Goal: Task Accomplishment & Management: Complete application form

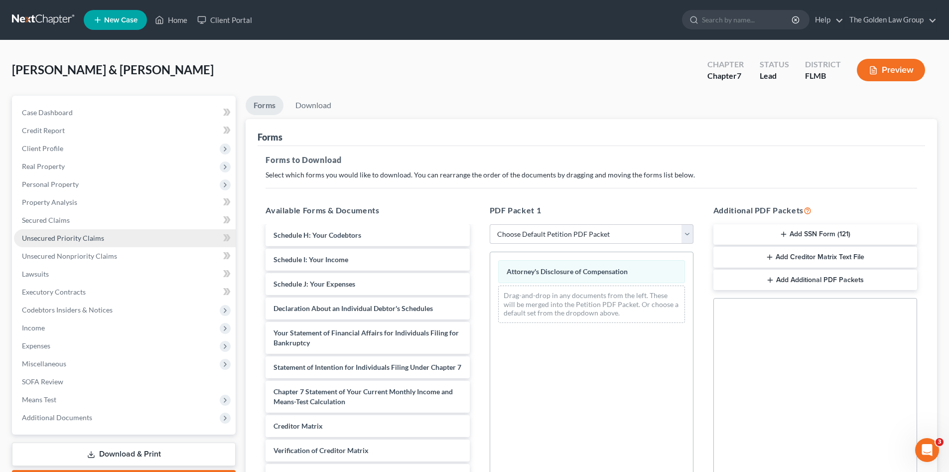
click at [73, 230] on link "Unsecured Priority Claims" at bounding box center [125, 238] width 222 height 18
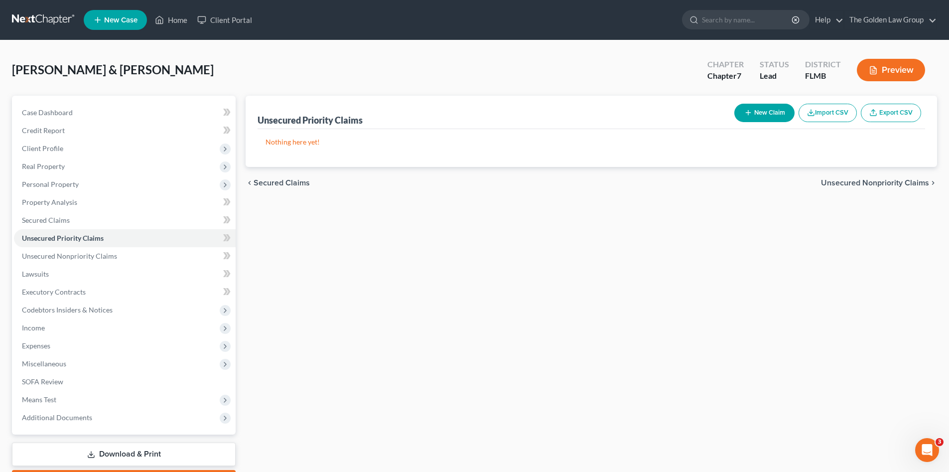
scroll to position [58, 0]
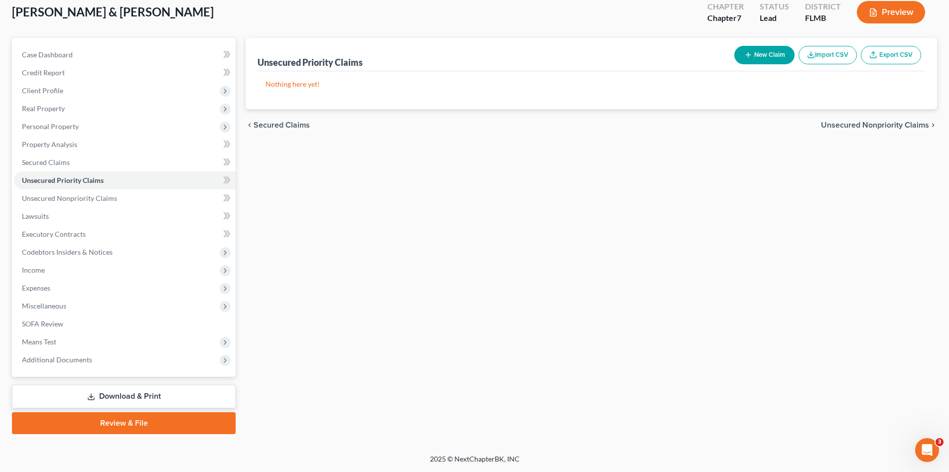
click at [148, 422] on link "Review & File" at bounding box center [124, 423] width 224 height 22
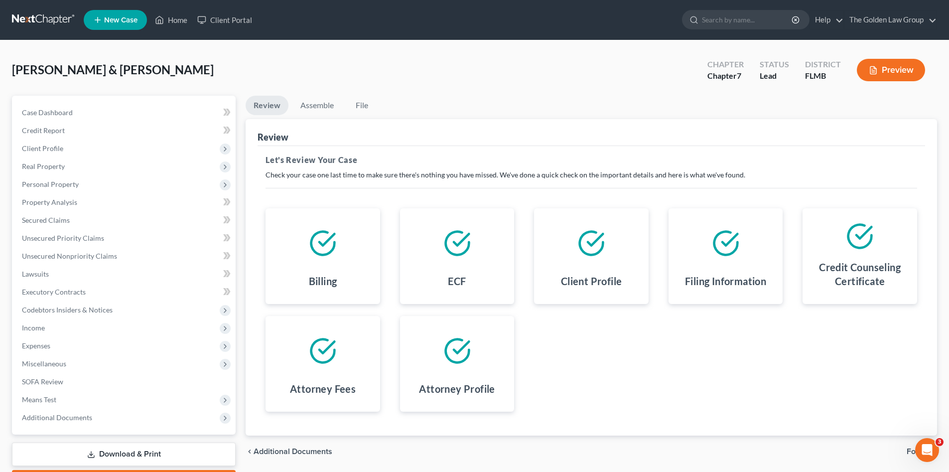
scroll to position [58, 0]
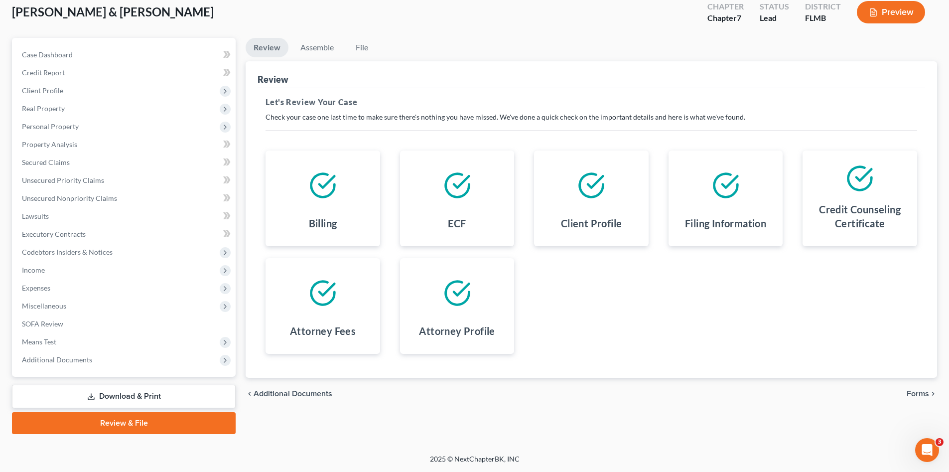
click at [921, 396] on span "Forms" at bounding box center [918, 394] width 22 height 8
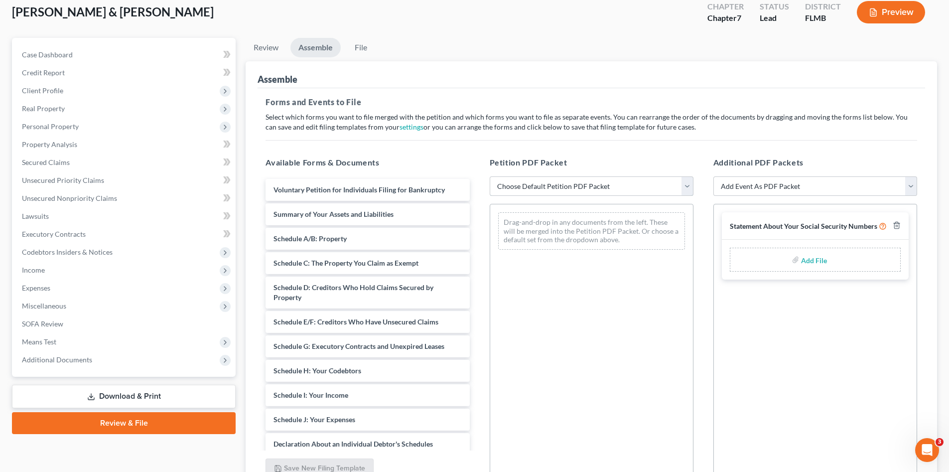
click at [562, 189] on select "Choose Default Petition PDF Packet Complete Bankruptcy Petition (all forms and …" at bounding box center [592, 186] width 204 height 20
select select "0"
click at [490, 176] on select "Choose Default Petition PDF Packet Complete Bankruptcy Petition (all forms and …" at bounding box center [592, 186] width 204 height 20
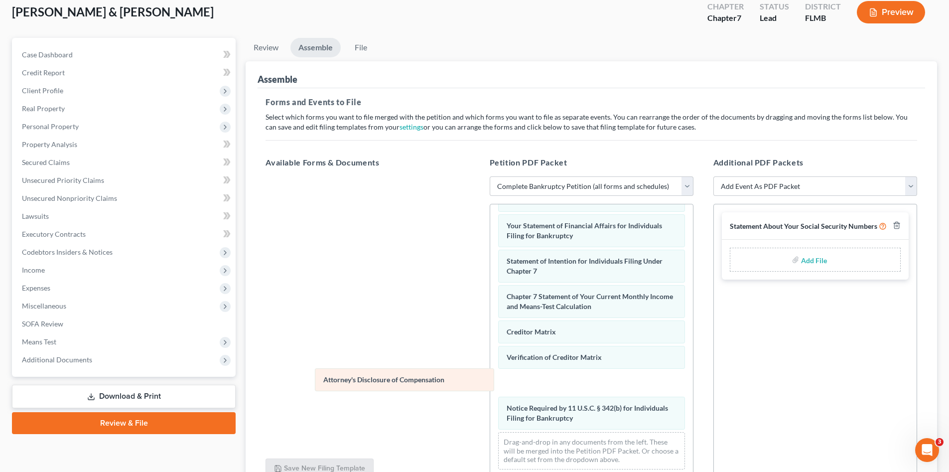
scroll to position [292, 0]
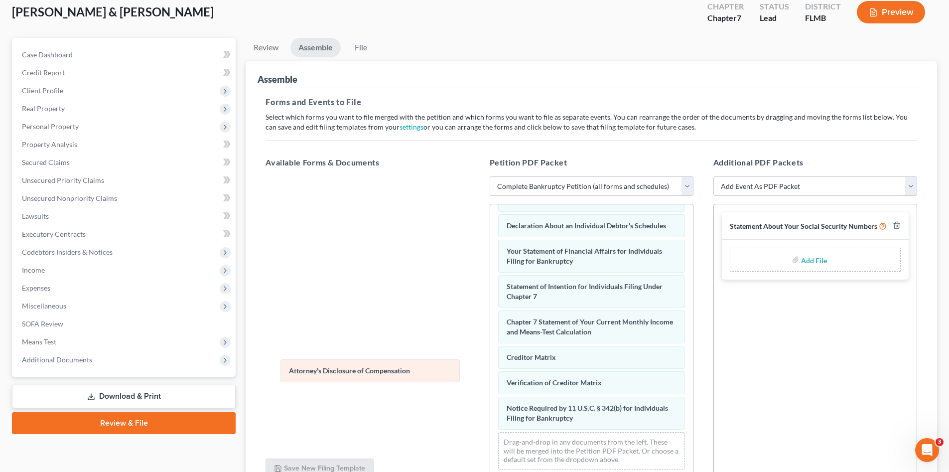
drag, startPoint x: 600, startPoint y: 415, endPoint x: 382, endPoint y: 367, distance: 223.0
click at [490, 367] on div "Attorney's Disclosure of Compensation Voluntary Petition for Individuals Filing…" at bounding box center [591, 199] width 203 height 555
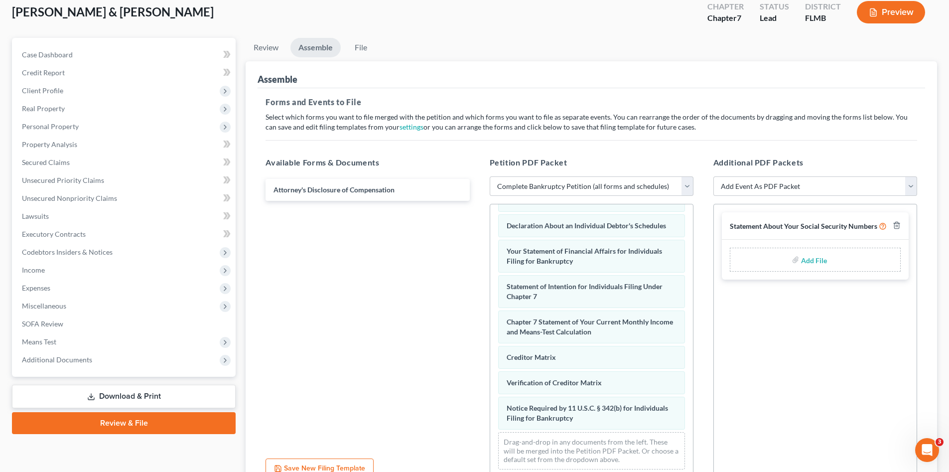
scroll to position [141, 0]
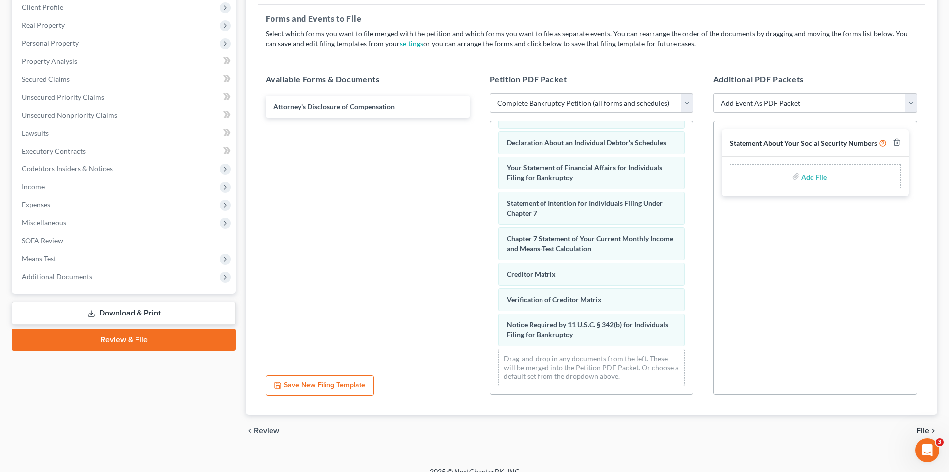
click at [921, 432] on span "File" at bounding box center [922, 431] width 13 height 8
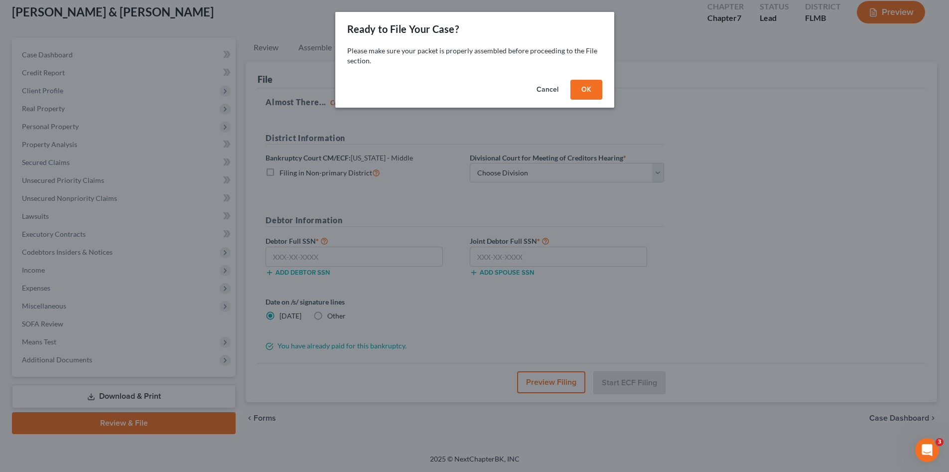
scroll to position [58, 0]
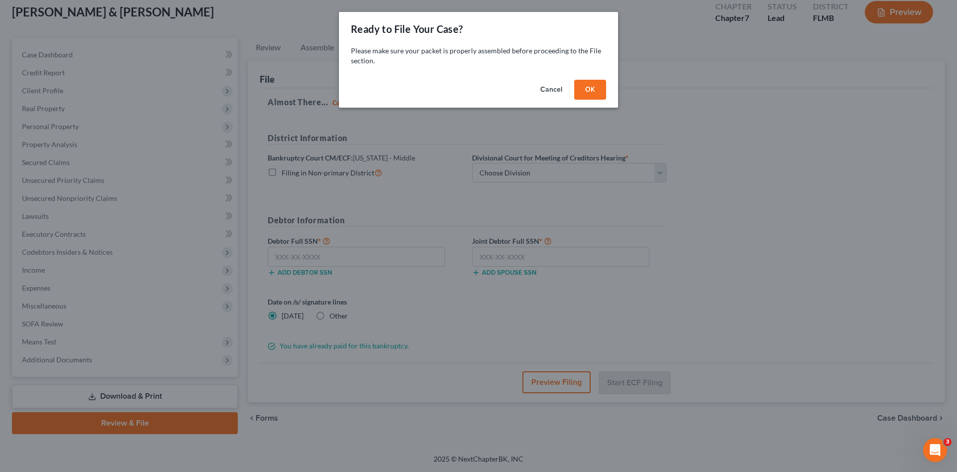
click at [590, 95] on button "OK" at bounding box center [590, 90] width 32 height 20
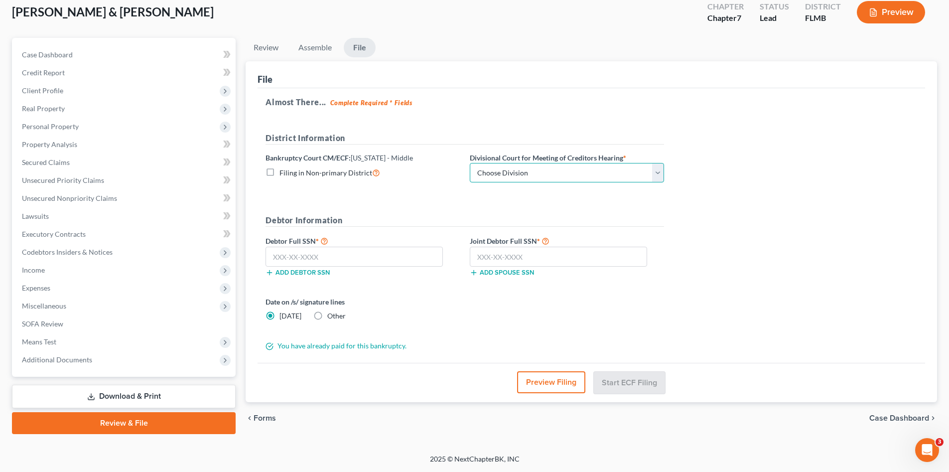
click at [561, 171] on select "Choose Division Fort Myers Jacksonville Orlando Tampa" at bounding box center [567, 173] width 194 height 20
select select "3"
click at [470, 163] on select "Choose Division Fort Myers Jacksonville Orlando Tampa" at bounding box center [567, 173] width 194 height 20
click at [404, 258] on input "text" at bounding box center [354, 257] width 177 height 20
type input "565-37-7213"
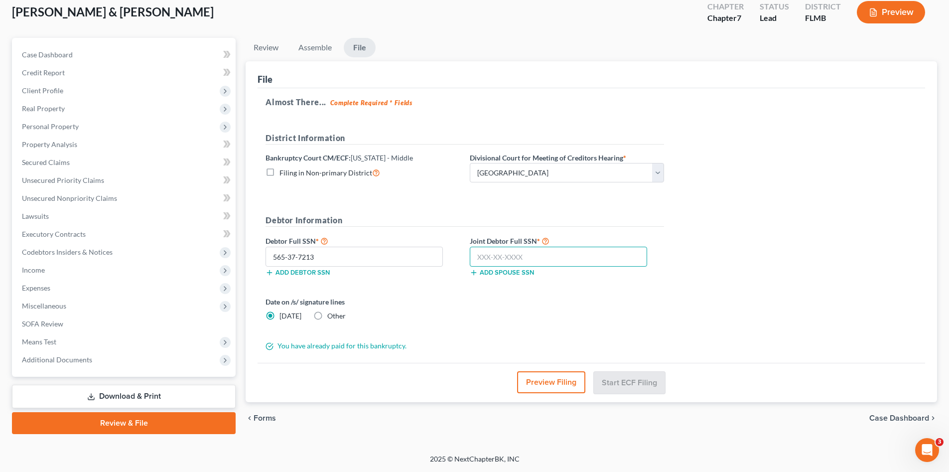
click at [483, 250] on input "text" at bounding box center [558, 257] width 177 height 20
click at [587, 260] on input "text" at bounding box center [558, 257] width 177 height 20
type input "625-22-9415"
click at [599, 305] on div "Date on /s/ signature lines Today Other" at bounding box center [465, 312] width 409 height 32
click at [619, 378] on button "Start ECF Filing" at bounding box center [629, 382] width 71 height 22
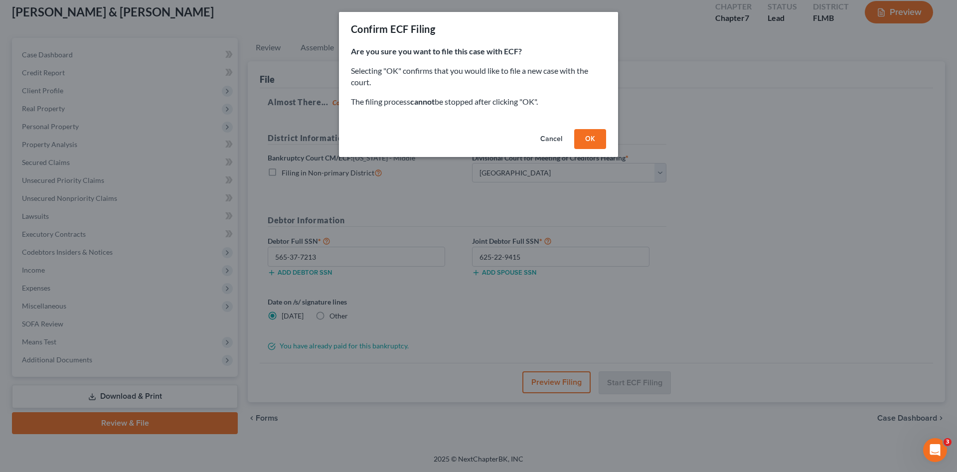
click at [590, 141] on button "OK" at bounding box center [590, 139] width 32 height 20
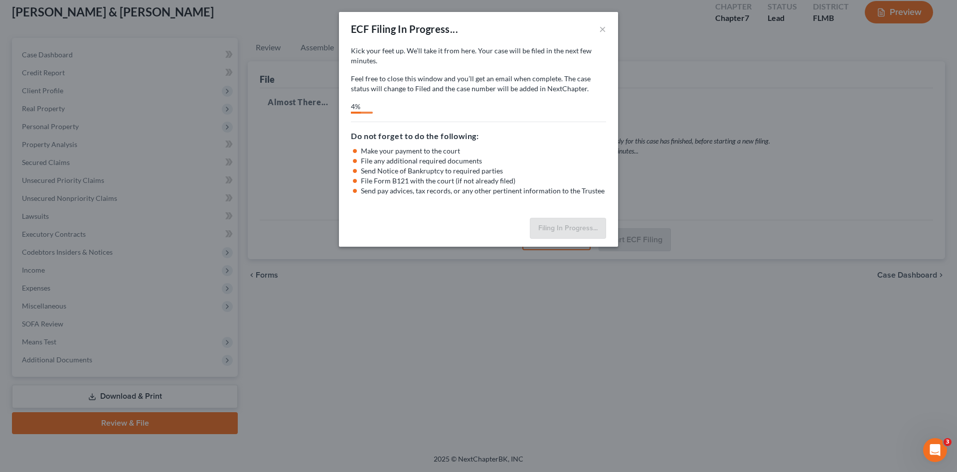
select select "3"
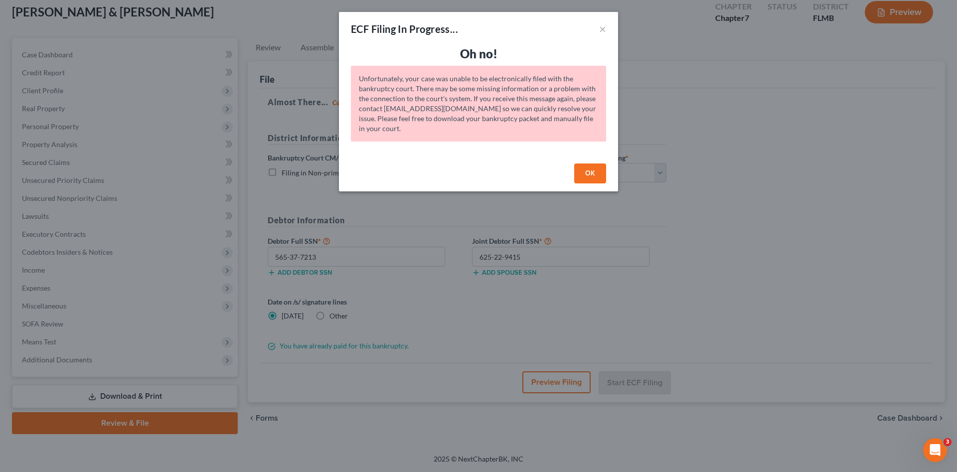
click at [598, 173] on button "OK" at bounding box center [590, 173] width 32 height 20
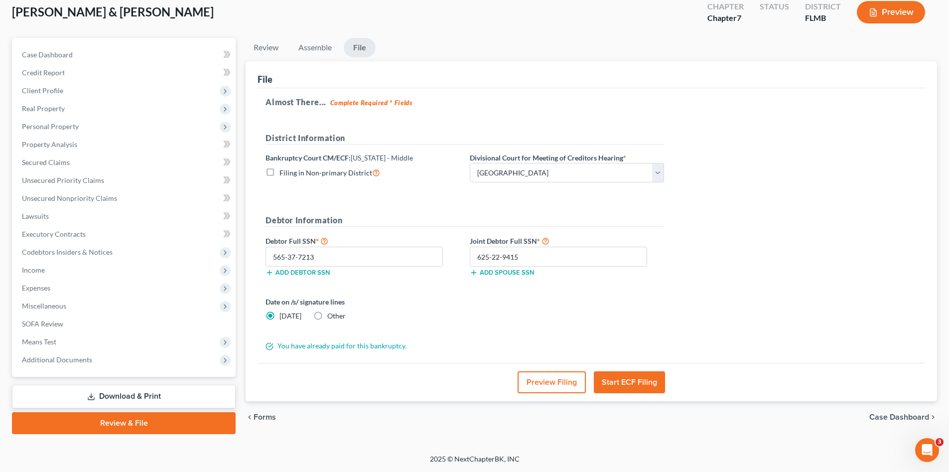
click at [737, 256] on div "Almost There... Complete Required * Fields District Information Bankruptcy Cour…" at bounding box center [592, 225] width 668 height 275
click at [632, 376] on button "Start ECF Filing" at bounding box center [629, 382] width 71 height 22
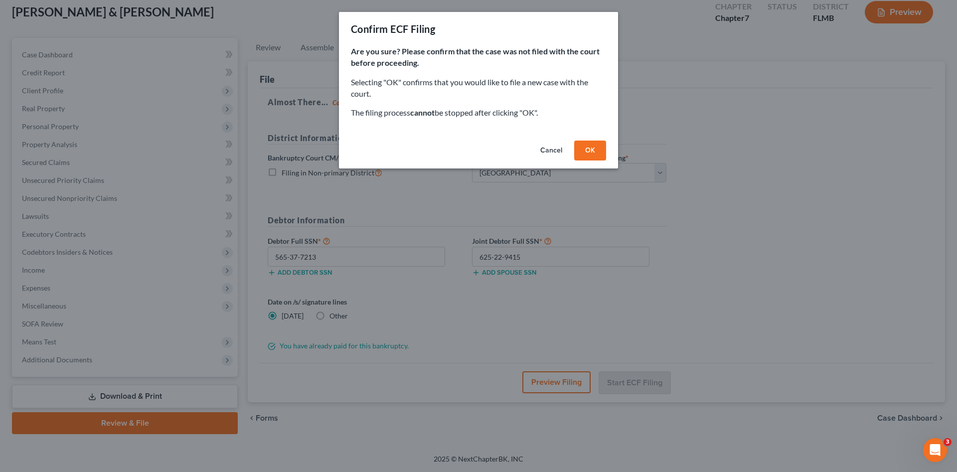
click at [595, 151] on button "OK" at bounding box center [590, 151] width 32 height 20
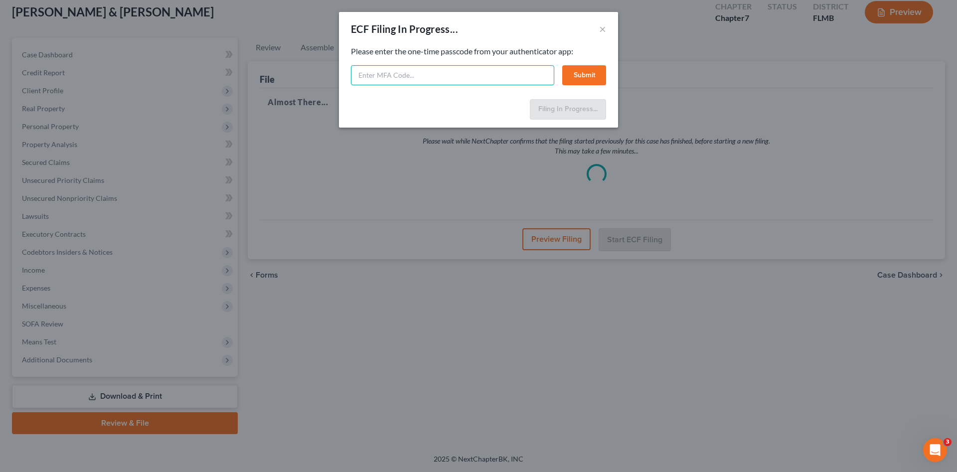
click at [415, 79] on input "text" at bounding box center [452, 75] width 203 height 20
paste input "707222"
type input "707222"
click at [576, 71] on button "Submit" at bounding box center [584, 75] width 44 height 20
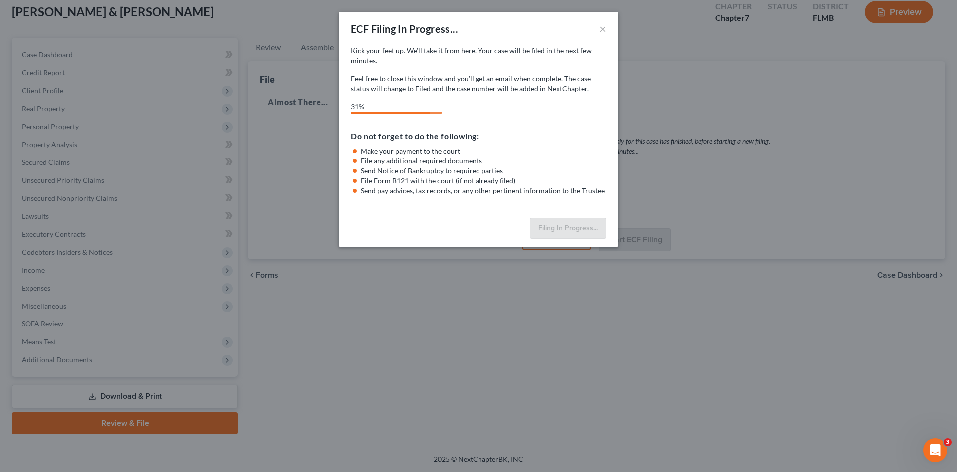
select select "3"
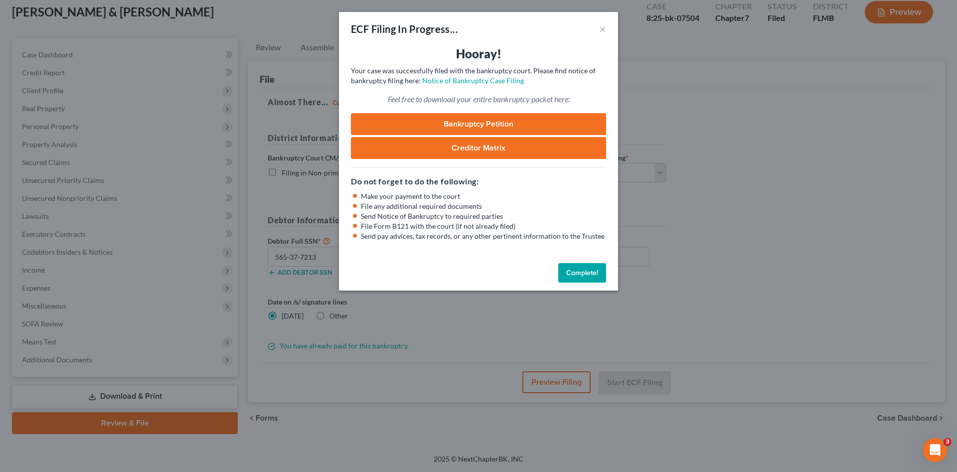
click at [548, 122] on link "Bankruptcy Petition" at bounding box center [478, 124] width 255 height 22
click at [582, 273] on button "Complete!" at bounding box center [582, 273] width 48 height 20
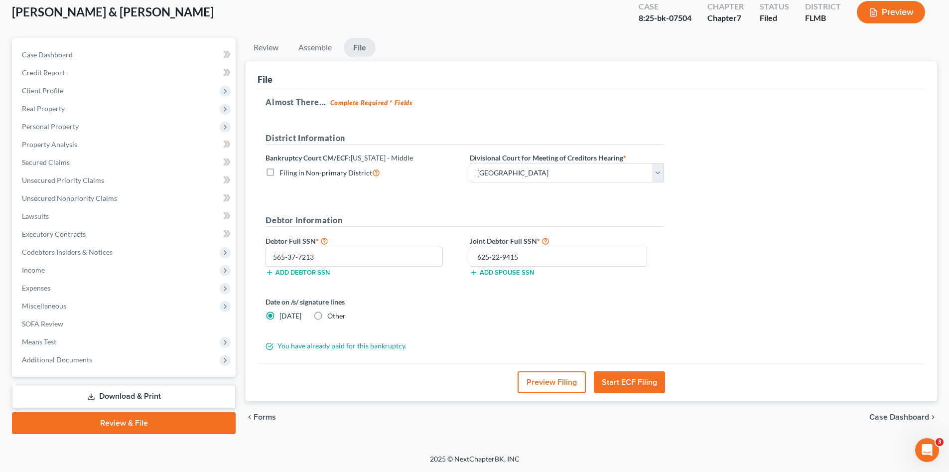
click at [87, 393] on icon at bounding box center [91, 397] width 8 height 8
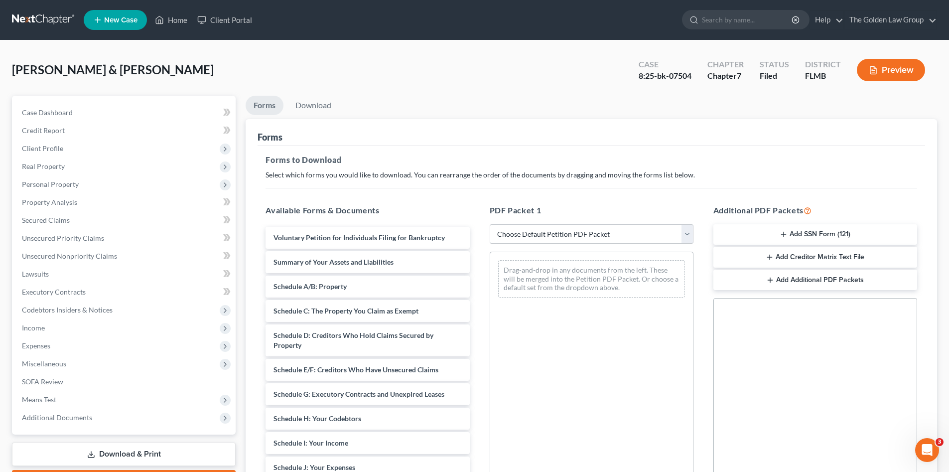
click at [511, 234] on select "Choose Default Petition PDF Packet Complete Bankruptcy Petition (all forms and …" at bounding box center [592, 234] width 204 height 20
select select "0"
click at [490, 224] on select "Choose Default Petition PDF Packet Complete Bankruptcy Petition (all forms and …" at bounding box center [592, 234] width 204 height 20
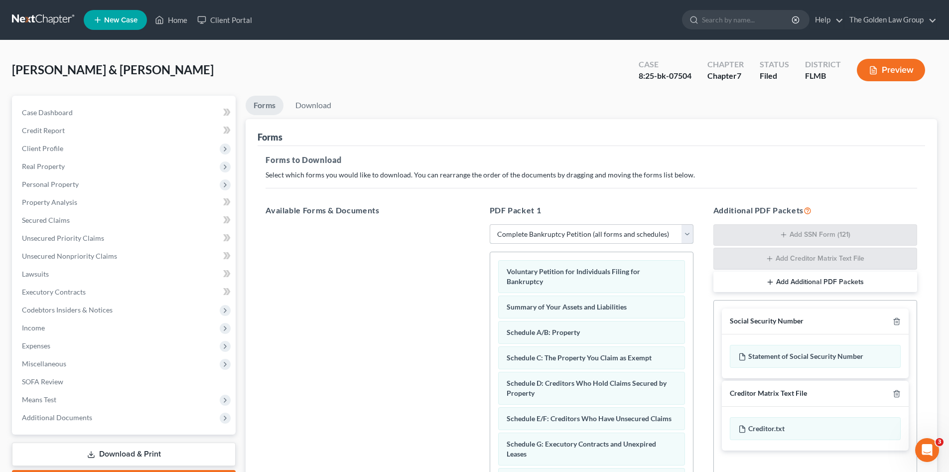
click at [531, 234] on select "Choose Default Petition PDF Packet Complete Bankruptcy Petition (all forms and …" at bounding box center [592, 234] width 204 height 20
select select
click at [490, 224] on select "Choose Default Petition PDF Packet Complete Bankruptcy Petition (all forms and …" at bounding box center [592, 234] width 204 height 20
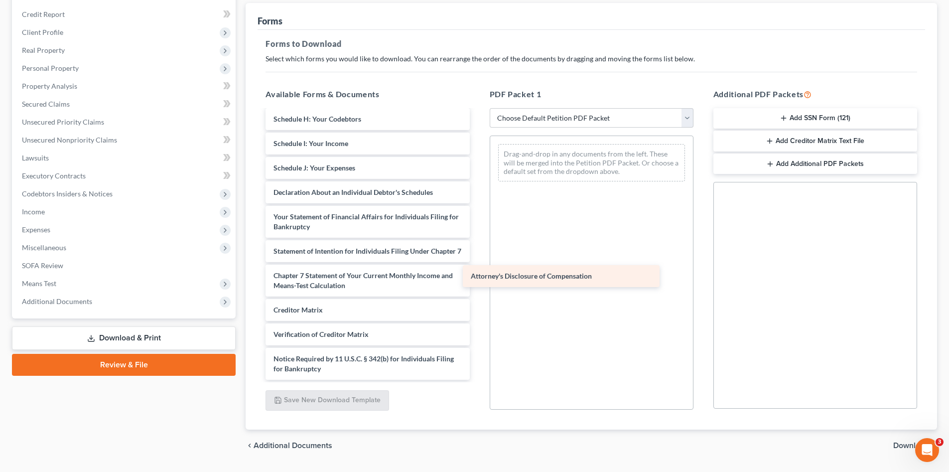
scroll to position [193, 0]
drag, startPoint x: 336, startPoint y: 374, endPoint x: 533, endPoint y: 281, distance: 218.0
click at [477, 281] on div "Attorney's Disclosure of Compensation Voluntary Petition for Individuals Filing…" at bounding box center [368, 153] width 220 height 452
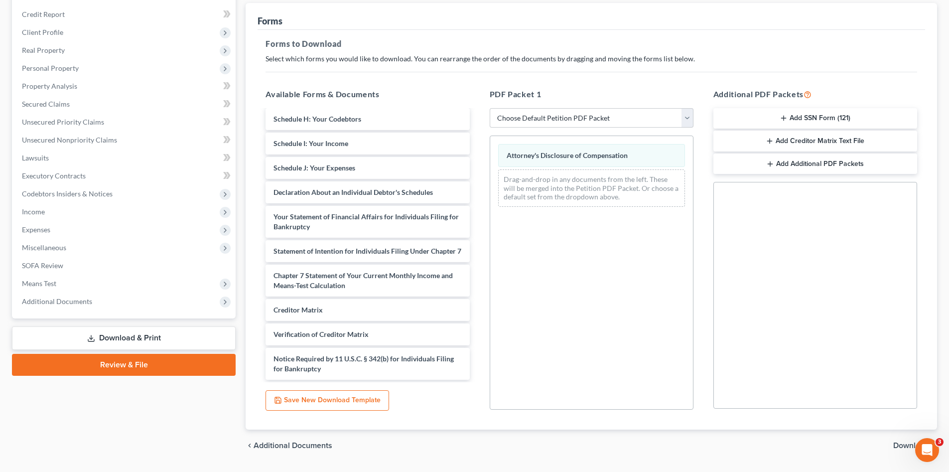
click at [808, 116] on button "Add SSN Form (121)" at bounding box center [816, 118] width 204 height 21
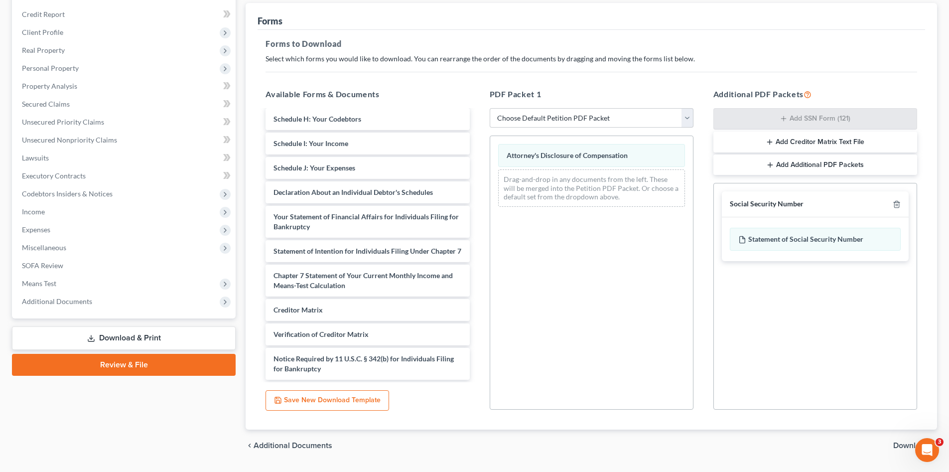
click at [903, 442] on span "Download" at bounding box center [911, 445] width 36 height 8
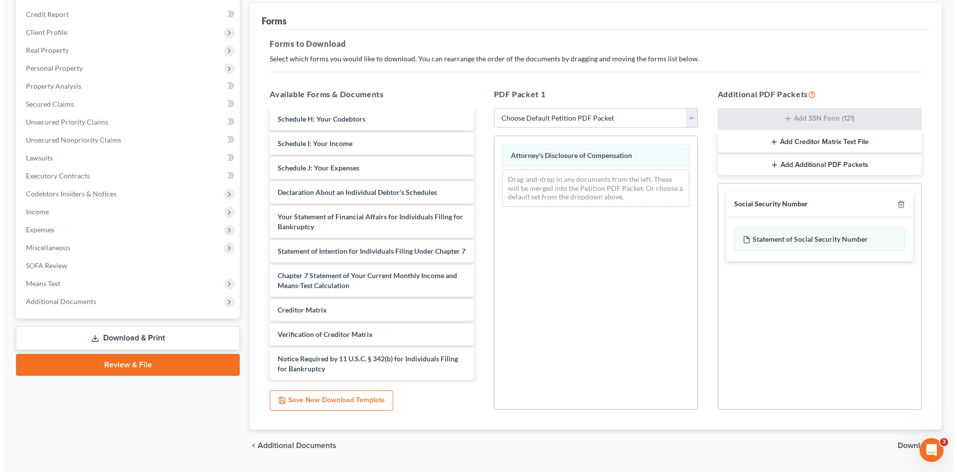
scroll to position [58, 0]
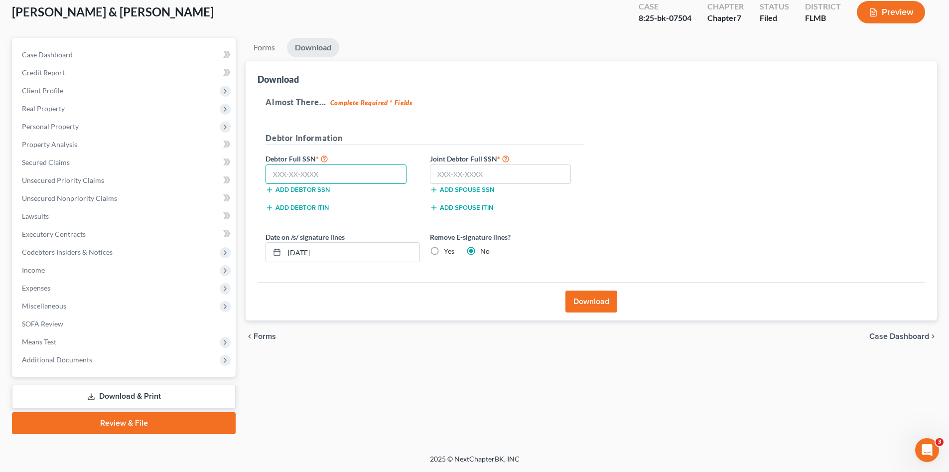
click at [336, 177] on input "text" at bounding box center [336, 174] width 141 height 20
click at [361, 176] on input "text" at bounding box center [336, 174] width 141 height 20
type input "565-37-7213"
click at [478, 175] on input "text" at bounding box center [500, 174] width 141 height 20
type input "625-22-9415"
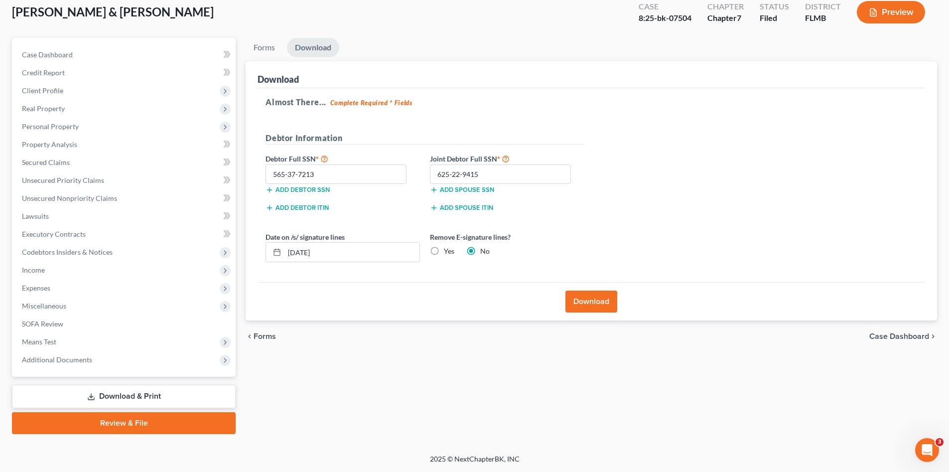
click at [592, 305] on button "Download" at bounding box center [592, 302] width 52 height 22
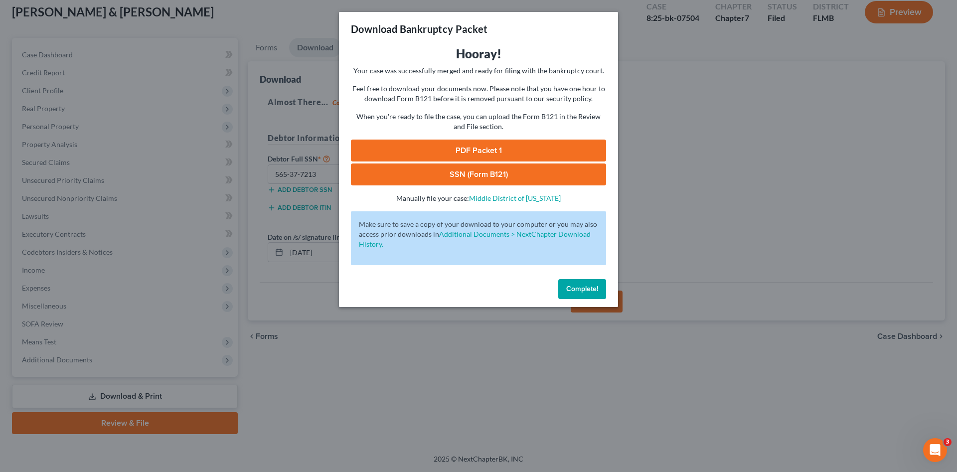
click at [473, 150] on link "PDF Packet 1" at bounding box center [478, 151] width 255 height 22
click at [451, 174] on link "SSN (Form B121)" at bounding box center [478, 174] width 255 height 22
